Goal: Transaction & Acquisition: Obtain resource

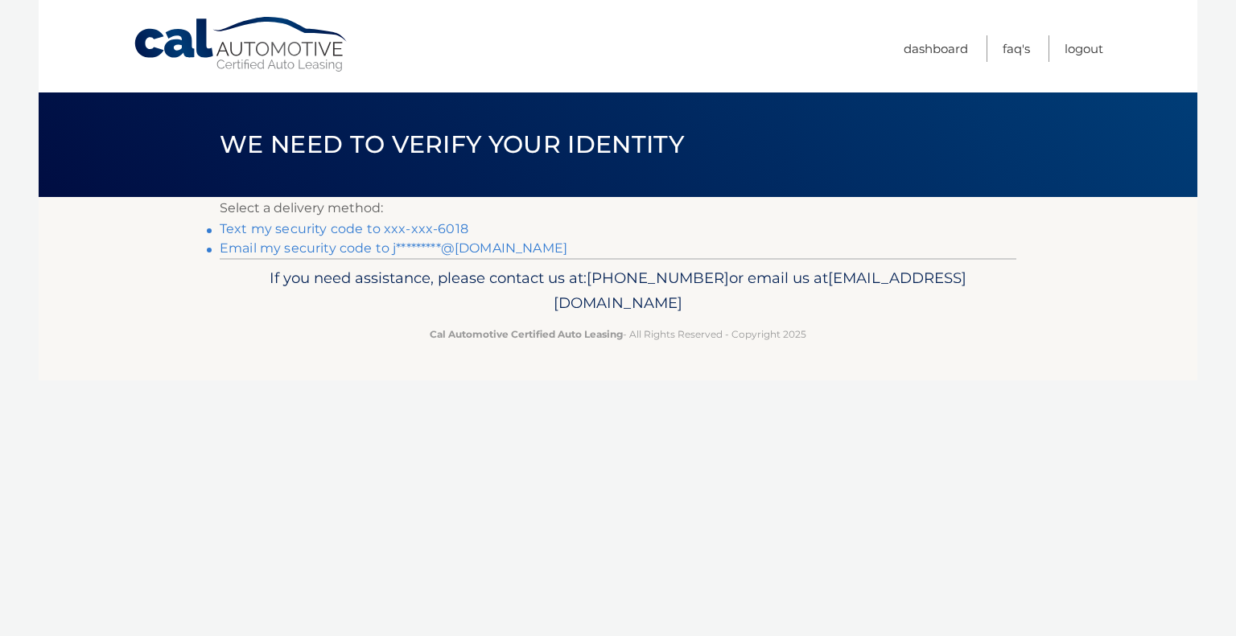
click at [333, 251] on link "Email my security code to j*********@[DOMAIN_NAME]" at bounding box center [394, 248] width 348 height 15
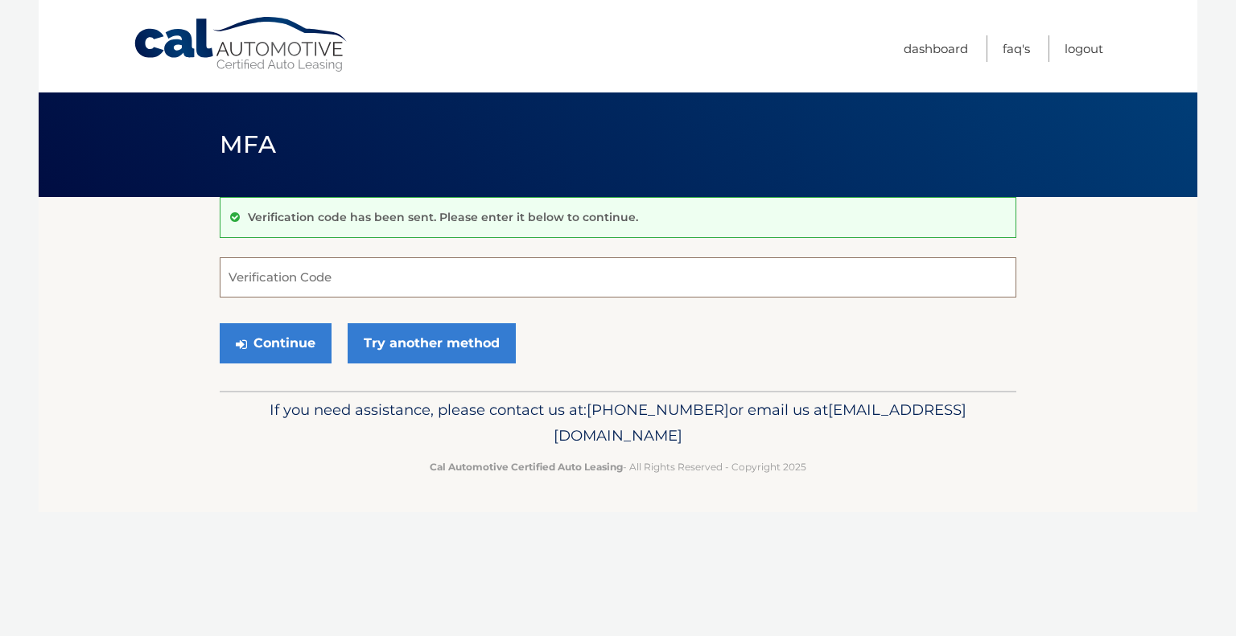
click at [393, 268] on input "Verification Code" at bounding box center [618, 277] width 797 height 40
click at [326, 275] on input "Verification Code" at bounding box center [618, 277] width 797 height 40
click at [453, 268] on input "Verification Code" at bounding box center [618, 277] width 797 height 40
paste input "591916"
click at [276, 340] on button "Continue" at bounding box center [276, 343] width 112 height 40
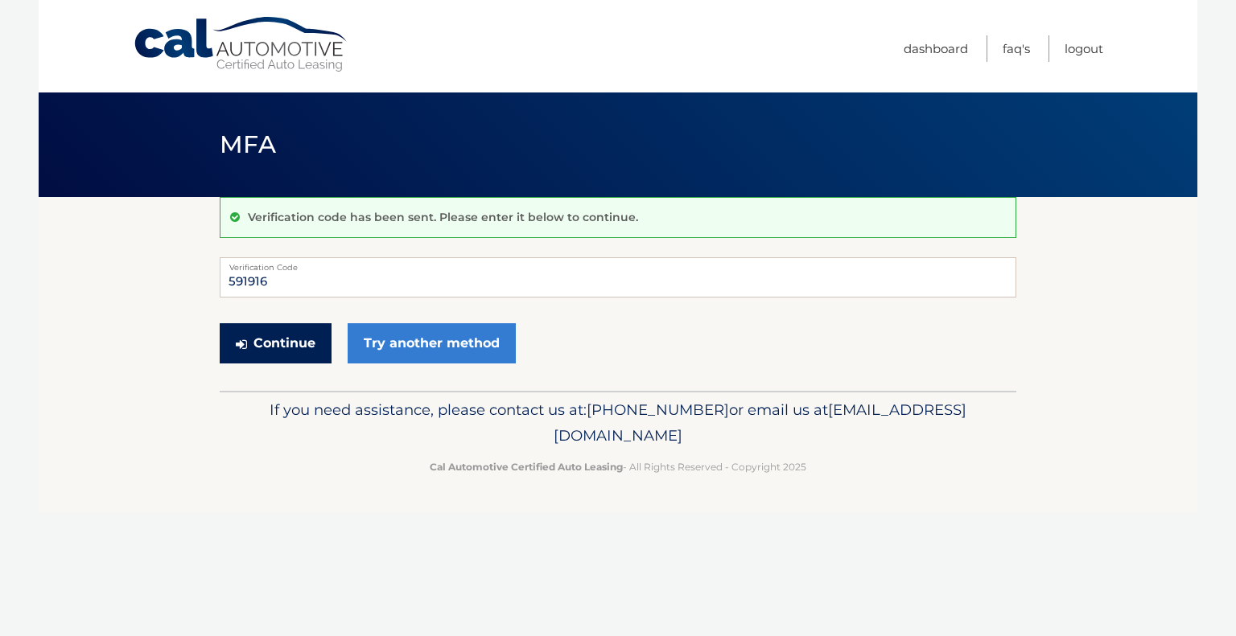
click at [277, 349] on button "Continue" at bounding box center [276, 343] width 112 height 40
type input "591916"
click at [260, 337] on button "Continue" at bounding box center [276, 343] width 112 height 40
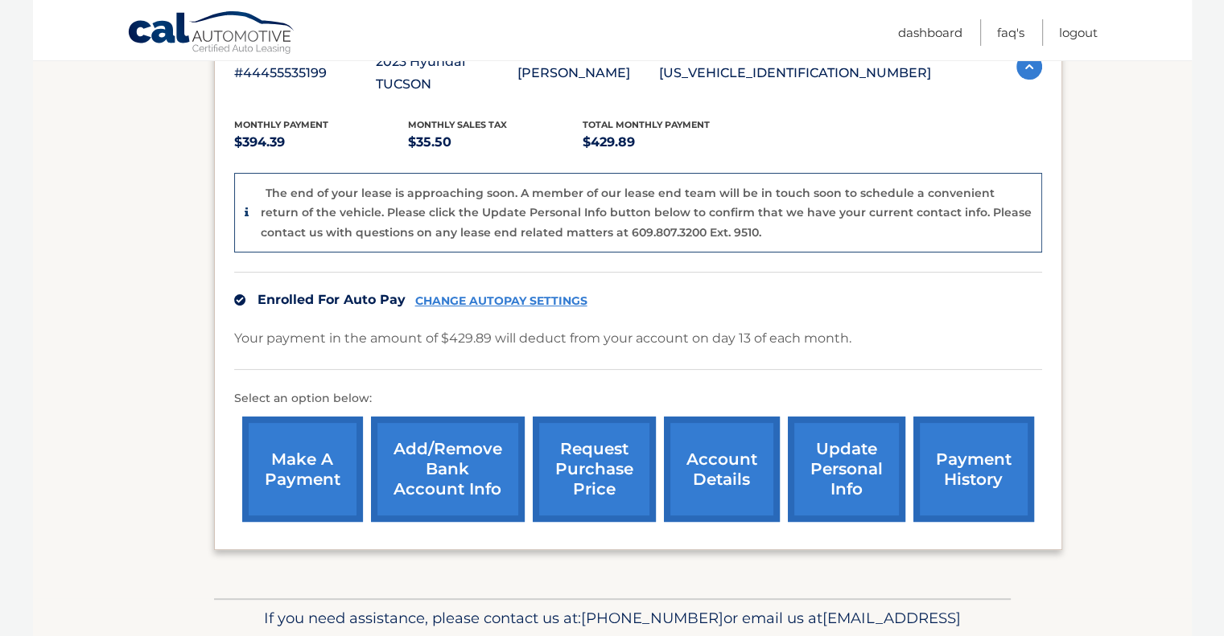
scroll to position [316, 0]
click at [600, 437] on link "request purchase price" at bounding box center [594, 468] width 123 height 105
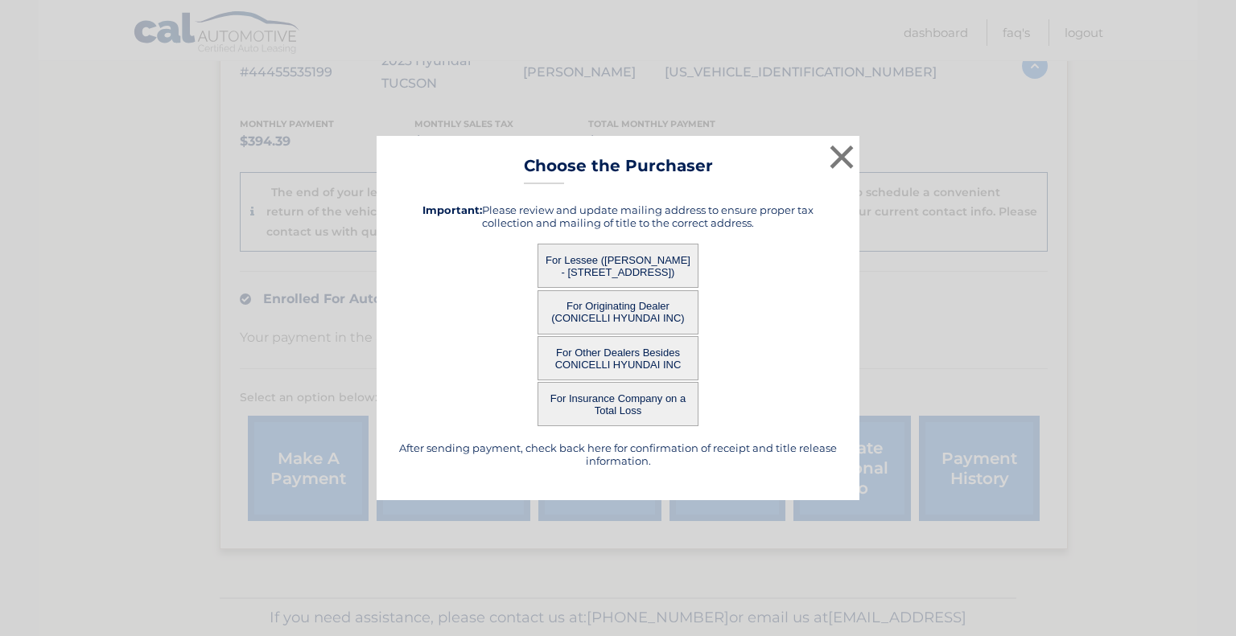
click at [607, 270] on button "For Lessee ([PERSON_NAME] - [STREET_ADDRESS])" at bounding box center [617, 266] width 161 height 44
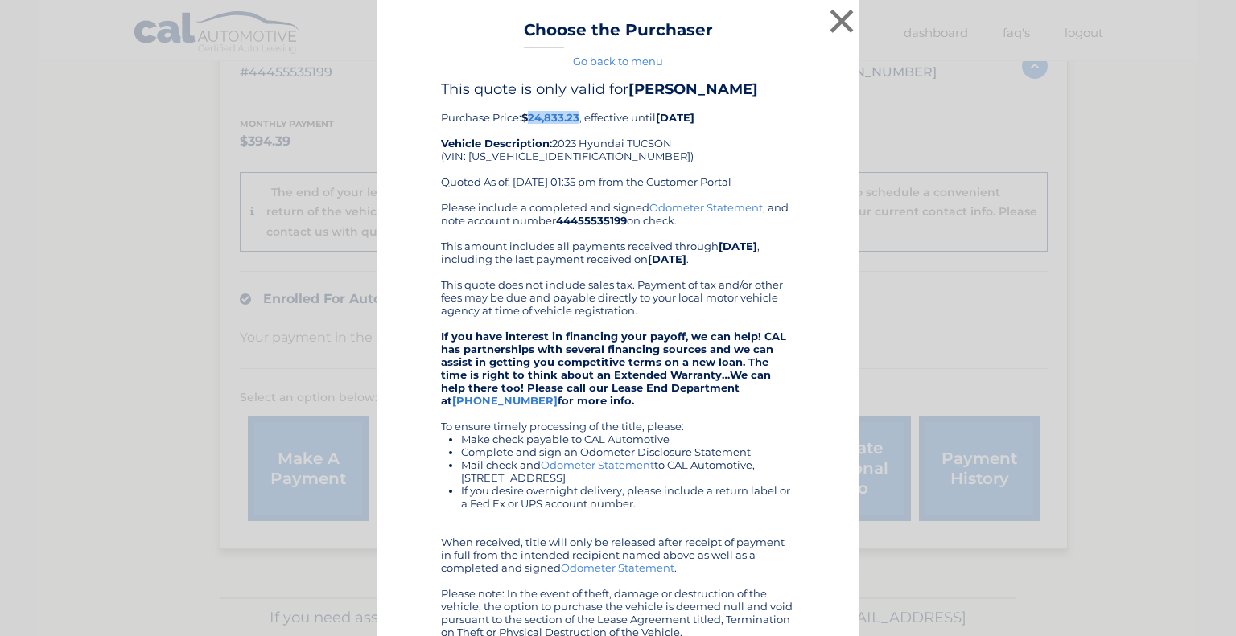
drag, startPoint x: 574, startPoint y: 117, endPoint x: 523, endPoint y: 113, distance: 51.6
click at [523, 113] on b "$24,833.23" at bounding box center [550, 117] width 58 height 13
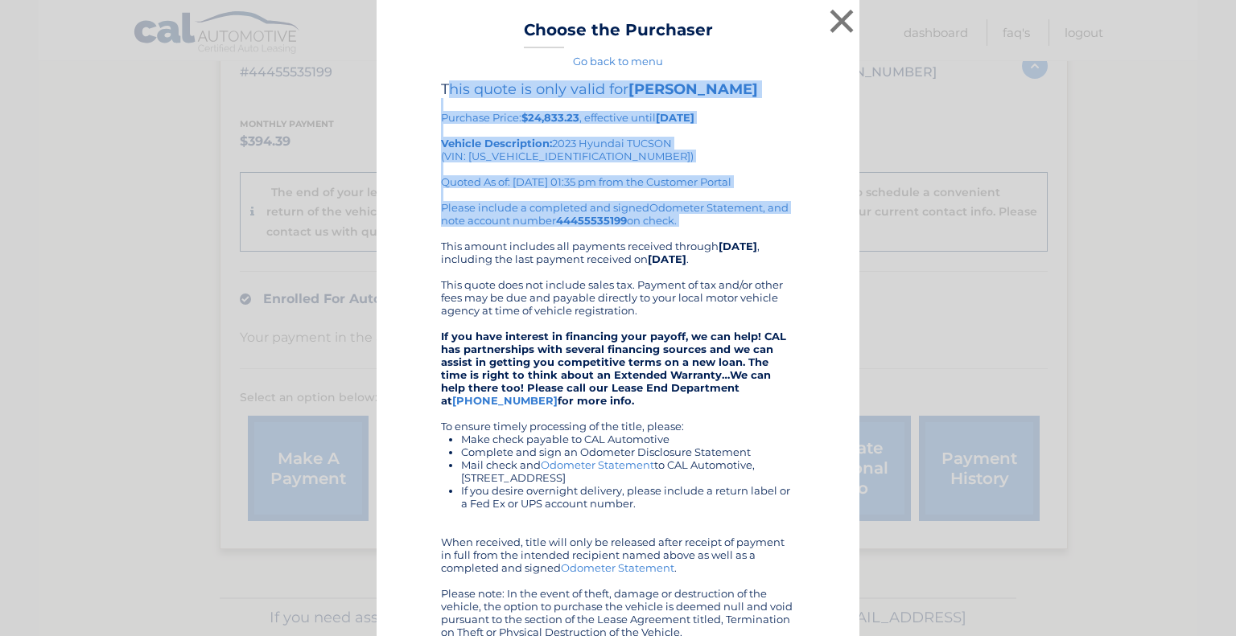
drag, startPoint x: 445, startPoint y: 90, endPoint x: 754, endPoint y: 234, distance: 340.9
click at [754, 234] on div "This quote is only valid for ALLISON HOFFMAN Purchase Price: $24,833.23 , effec…" at bounding box center [618, 385] width 354 height 611
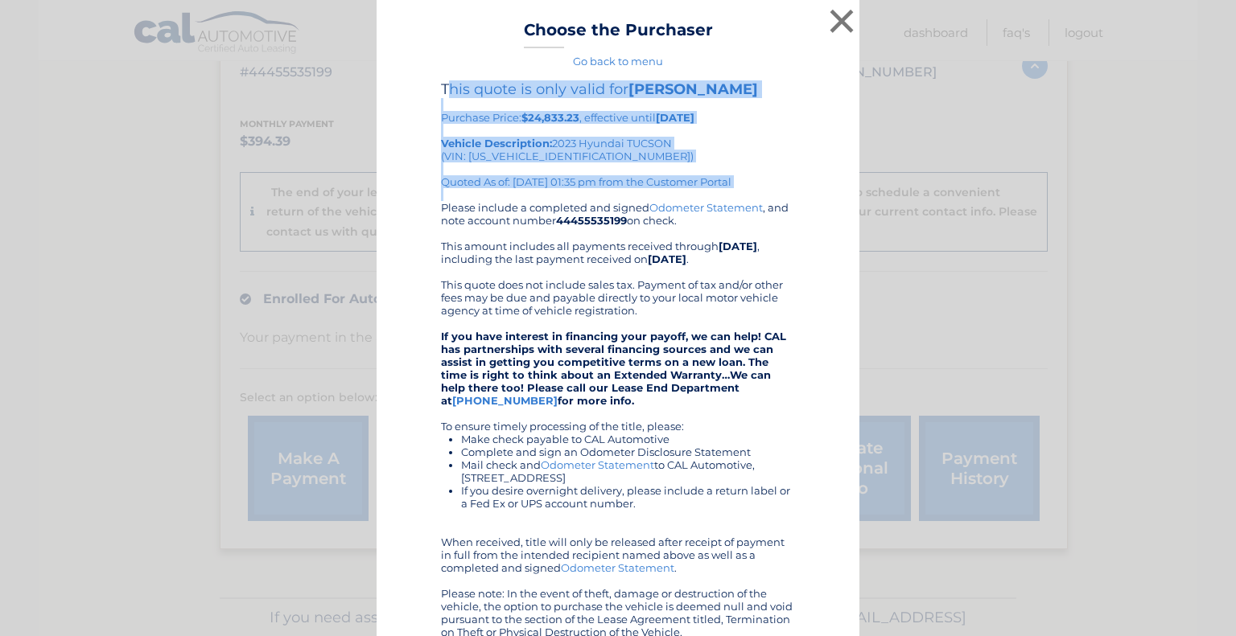
copy div "his quote is only valid for ALLISON HOFFMAN Purchase Price: $24,833.23 , effect…"
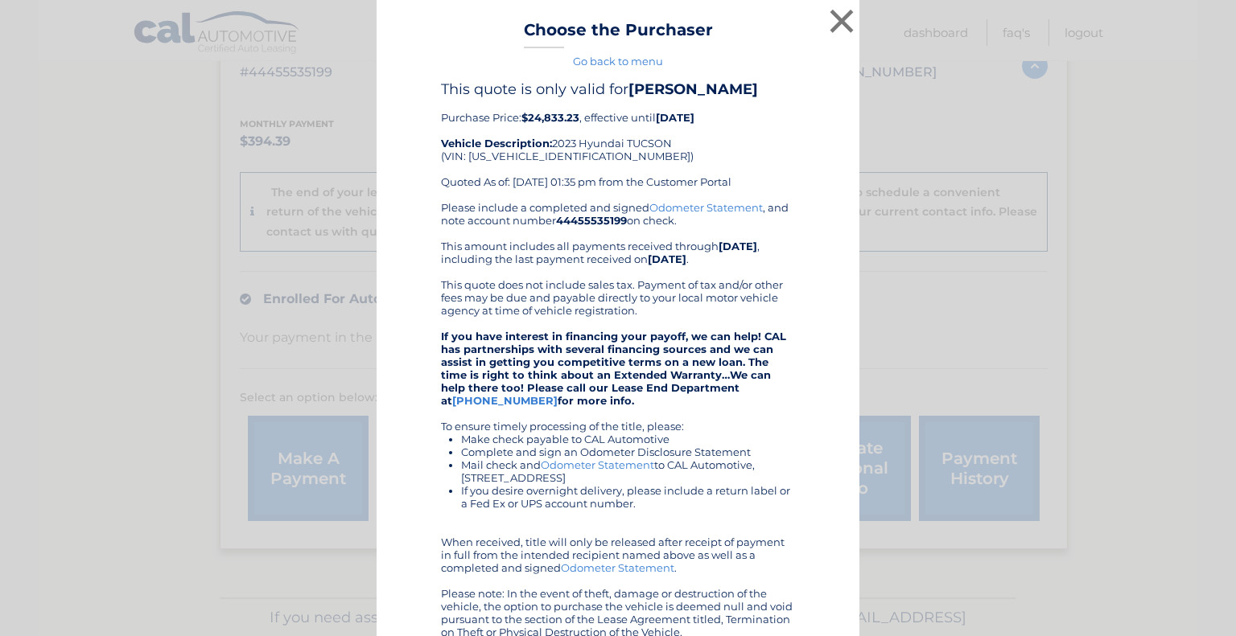
click at [484, 23] on div "× Choose the Purchaser Go back to menu After sending payment, check back here f…" at bounding box center [618, 390] width 483 height 780
click at [831, 16] on button "×" at bounding box center [841, 21] width 32 height 32
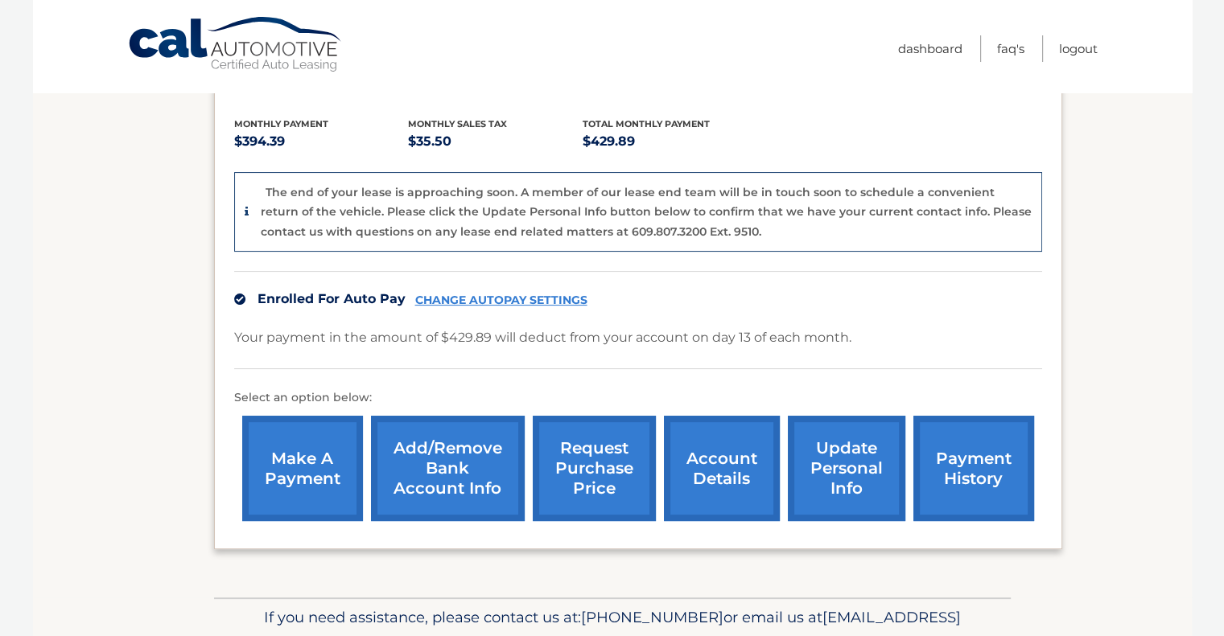
scroll to position [0, 0]
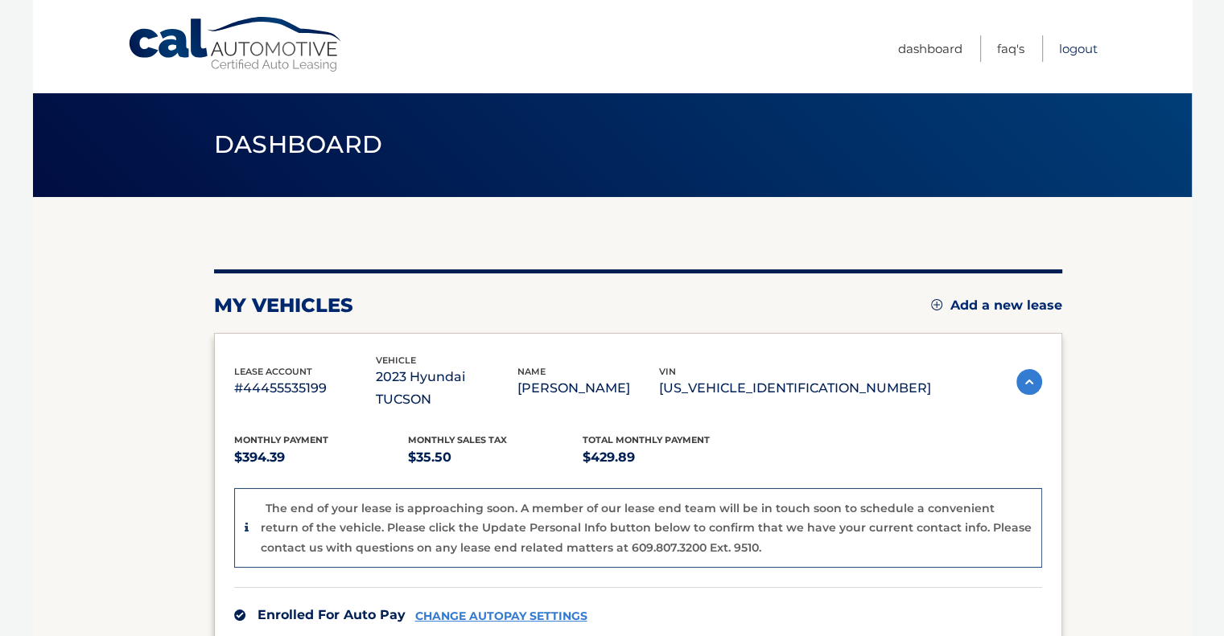
click at [1078, 47] on link "Logout" at bounding box center [1078, 48] width 39 height 27
